Goal: Information Seeking & Learning: Learn about a topic

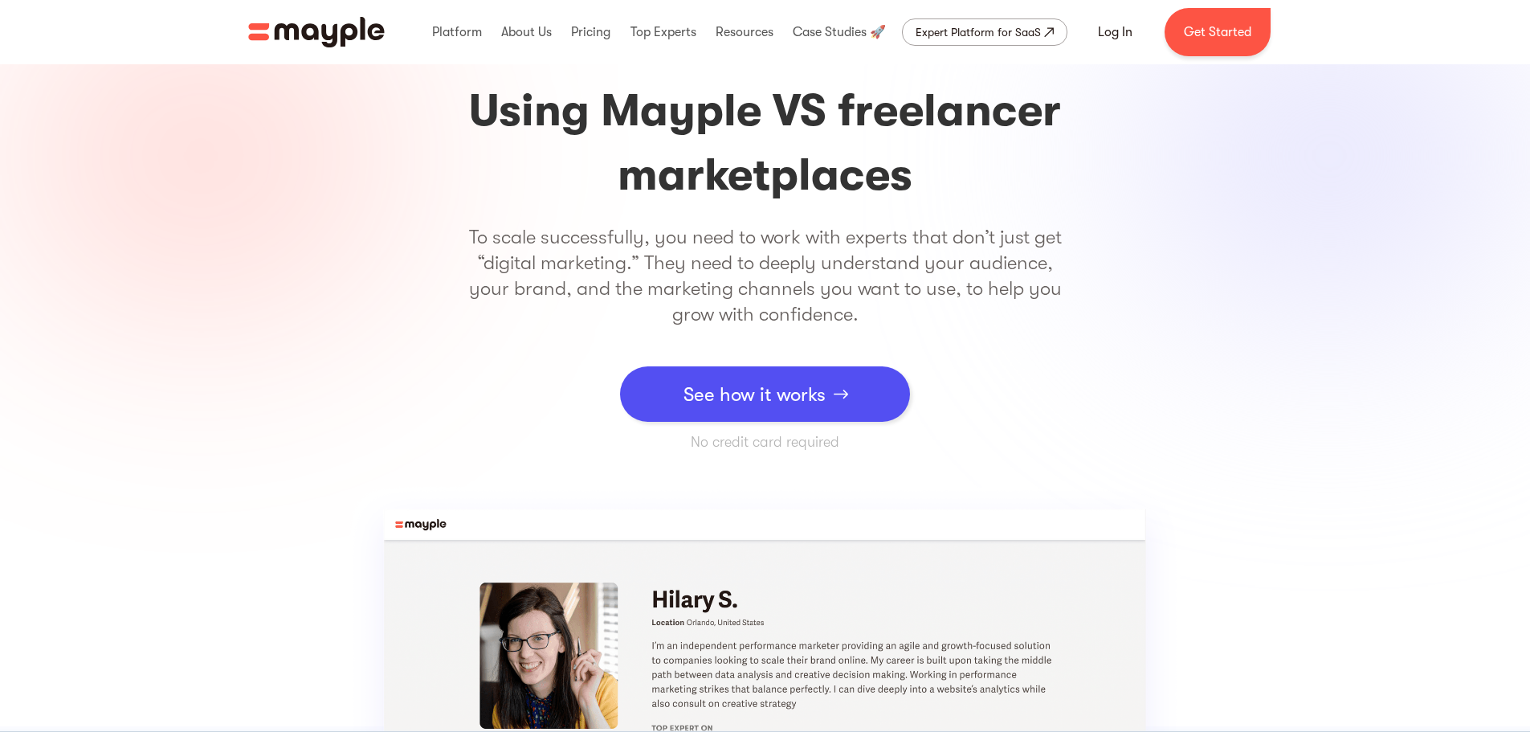
scroll to position [161, 0]
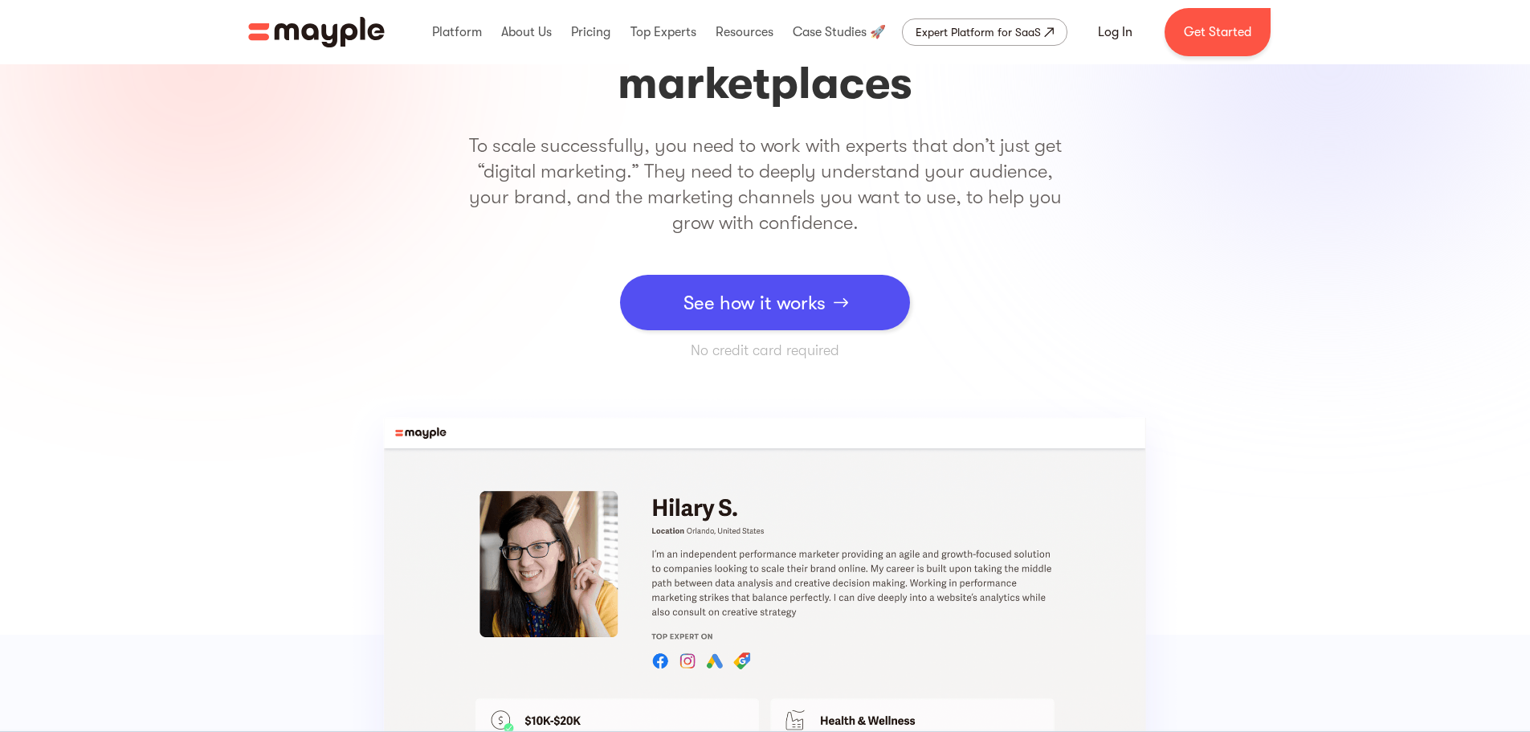
click at [722, 308] on div "See how it works" at bounding box center [755, 303] width 142 height 48
